Goal: Task Accomplishment & Management: Use online tool/utility

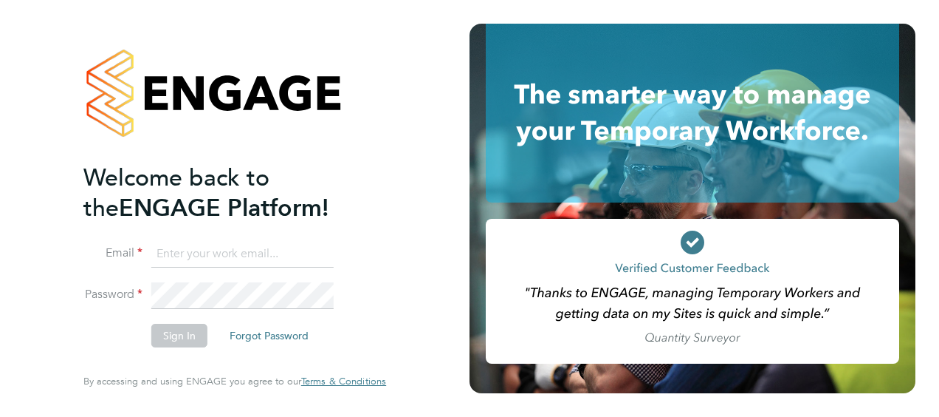
type input "neil.smith1@vistry.co.uk"
click at [183, 337] on button "Sign In" at bounding box center [179, 335] width 56 height 24
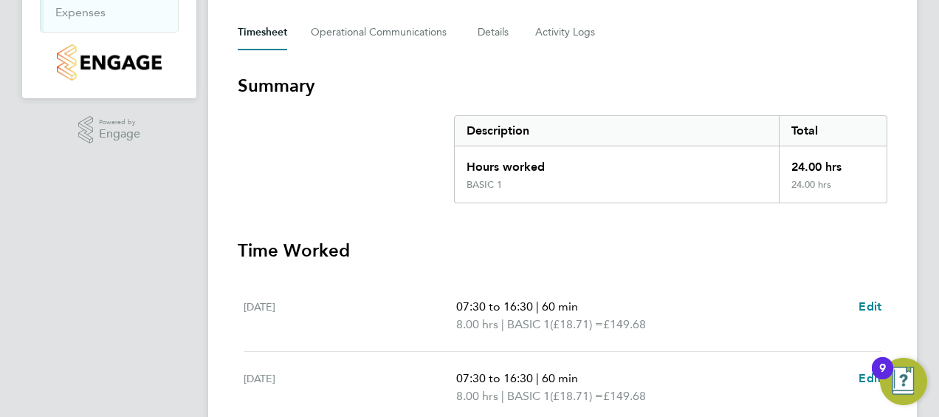
scroll to position [354, 0]
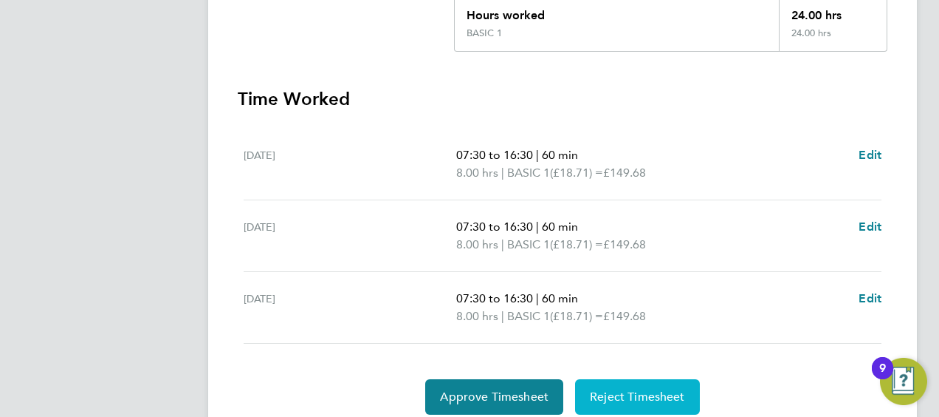
click at [640, 392] on span "Reject Timesheet" at bounding box center [637, 396] width 95 height 15
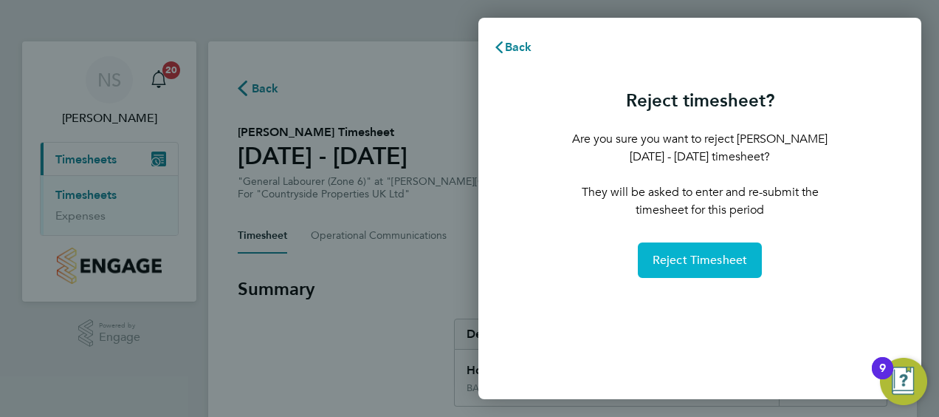
click at [688, 260] on span "Reject Timesheet" at bounding box center [700, 260] width 95 height 15
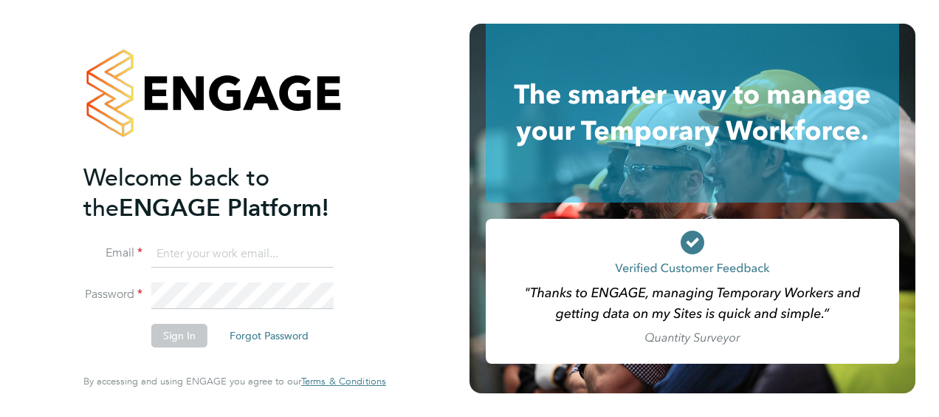
type input "[PERSON_NAME][EMAIL_ADDRESS][DOMAIN_NAME]"
click at [170, 335] on button "Sign In" at bounding box center [179, 335] width 56 height 24
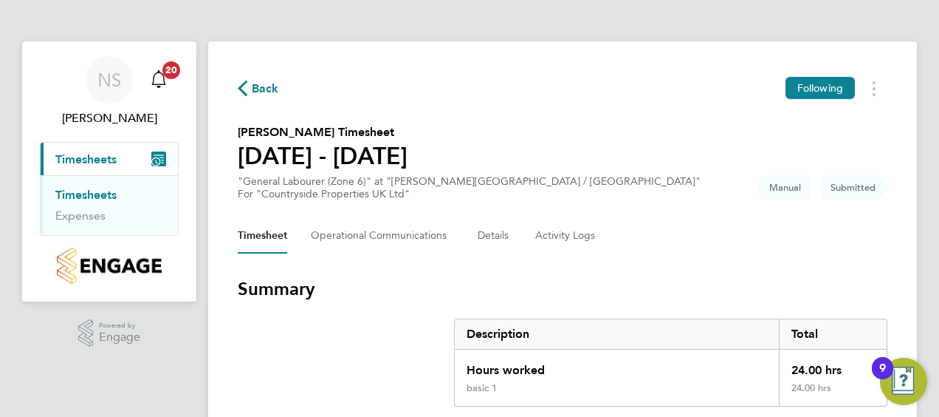
click at [710, 160] on section "[PERSON_NAME] Timesheet [DATE] - [DATE] "General Labourer (Zone 6)" at "[PERSON…" at bounding box center [563, 161] width 650 height 77
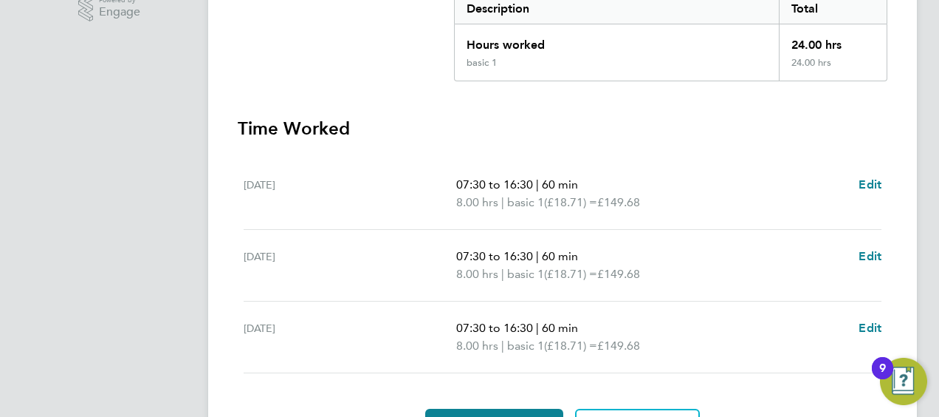
scroll to position [409, 0]
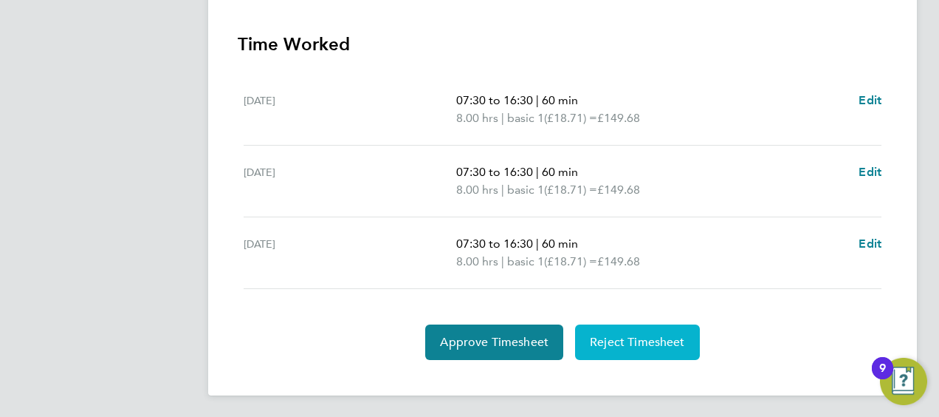
click at [631, 337] on span "Reject Timesheet" at bounding box center [637, 342] width 95 height 15
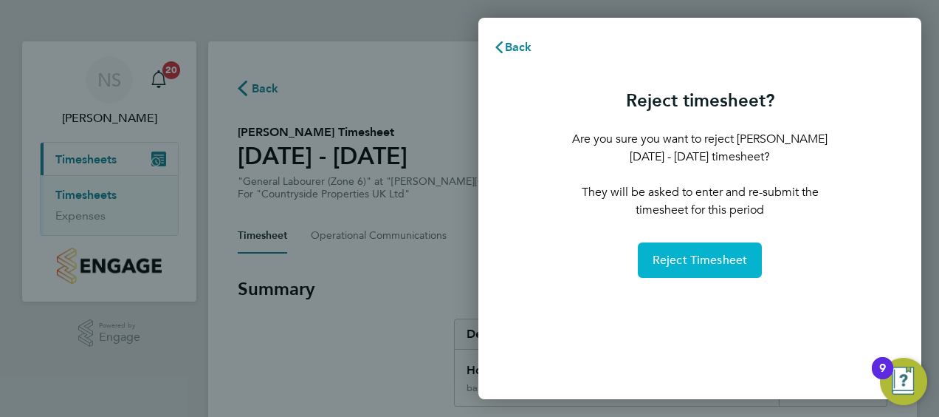
click at [688, 254] on span "Reject Timesheet" at bounding box center [700, 260] width 95 height 15
